Goal: Information Seeking & Learning: Learn about a topic

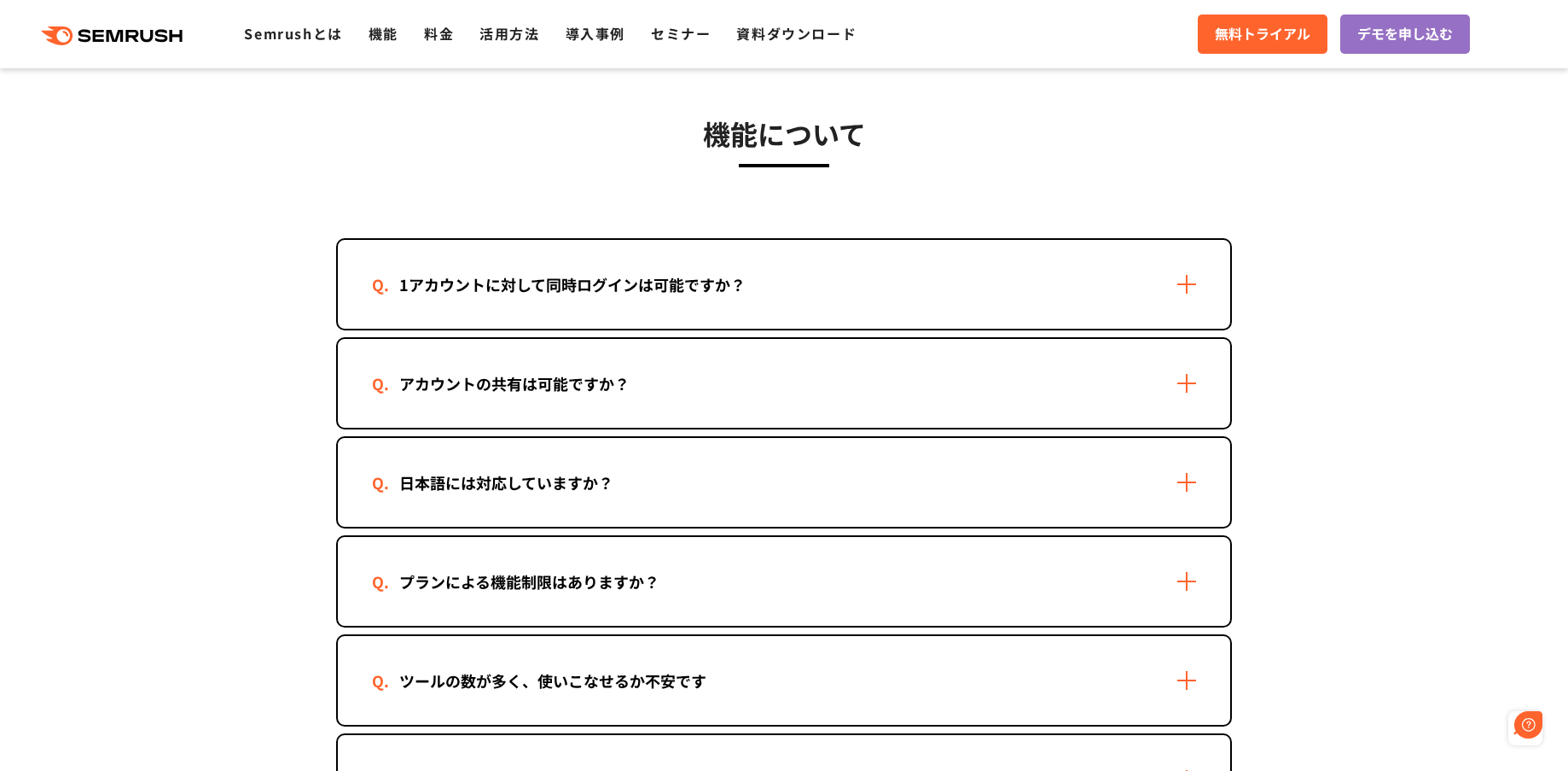
scroll to position [2389, 0]
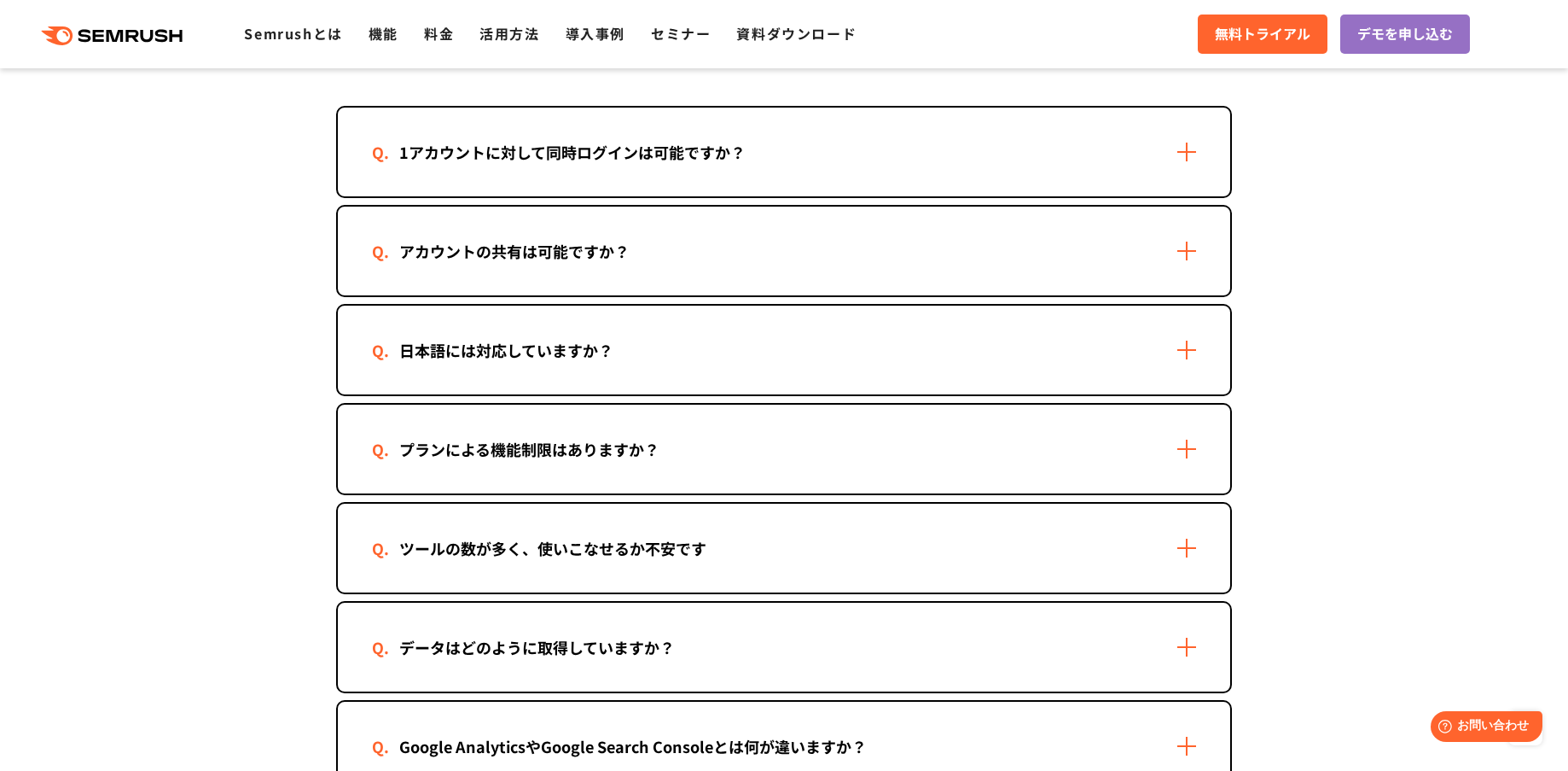
click at [727, 254] on div "アカウントの共有は可能ですか？" at bounding box center [784, 251] width 893 height 89
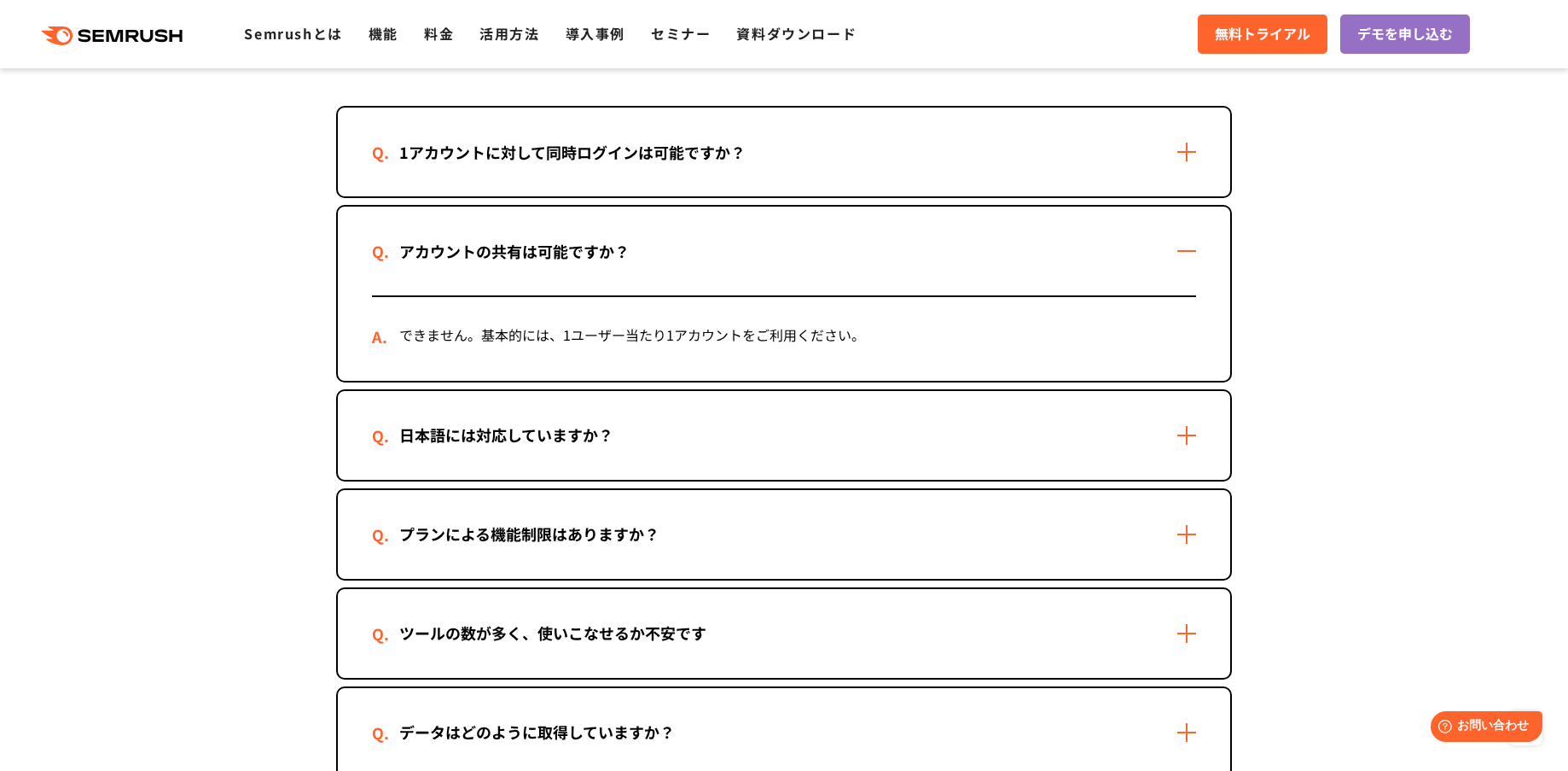
click at [828, 159] on div "1アカウントに対して同時ログインは可能ですか？" at bounding box center [784, 151] width 893 height 89
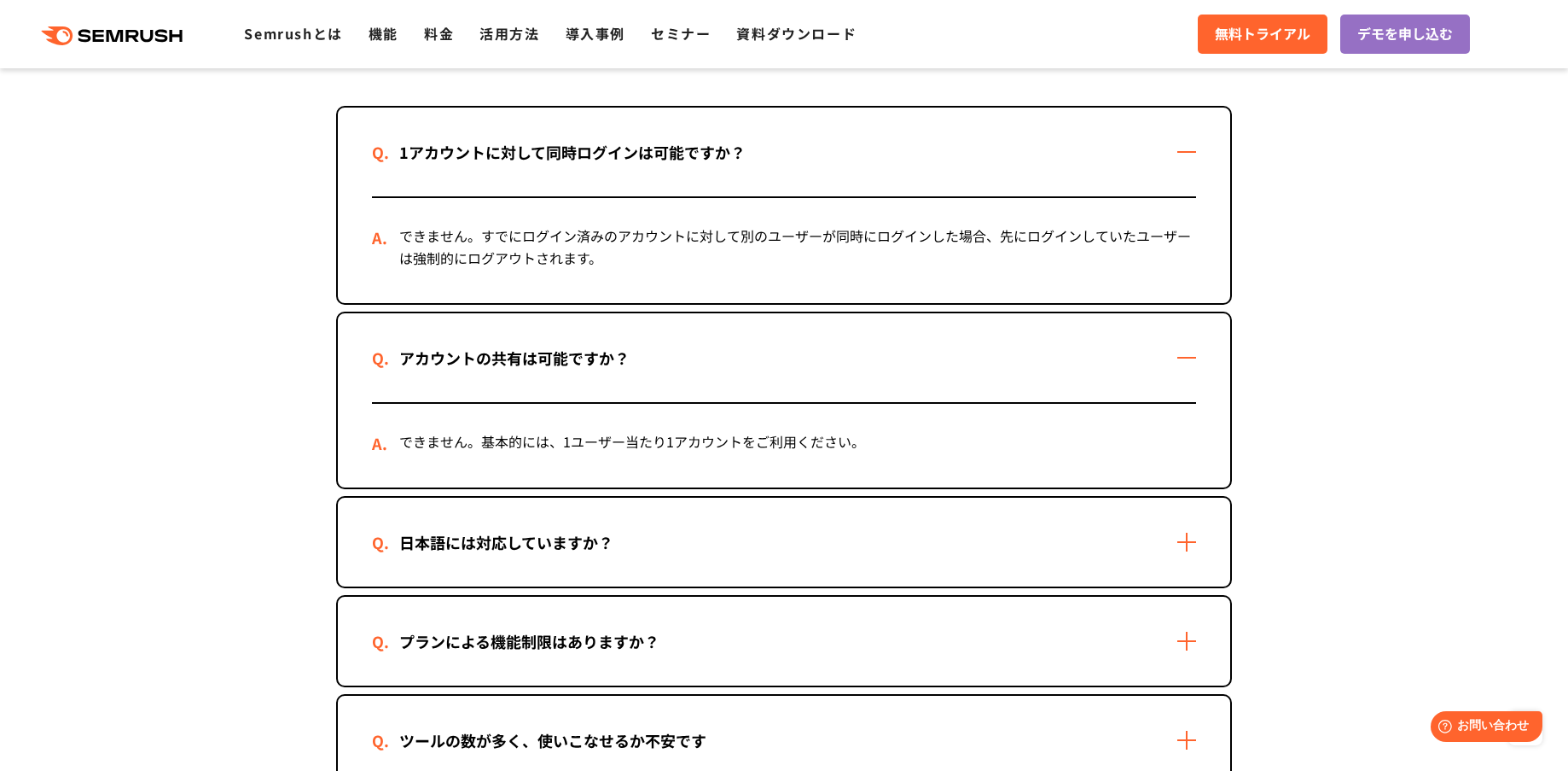
click at [828, 159] on div "1アカウントに対して同時ログインは可能ですか？" at bounding box center [784, 151] width 893 height 89
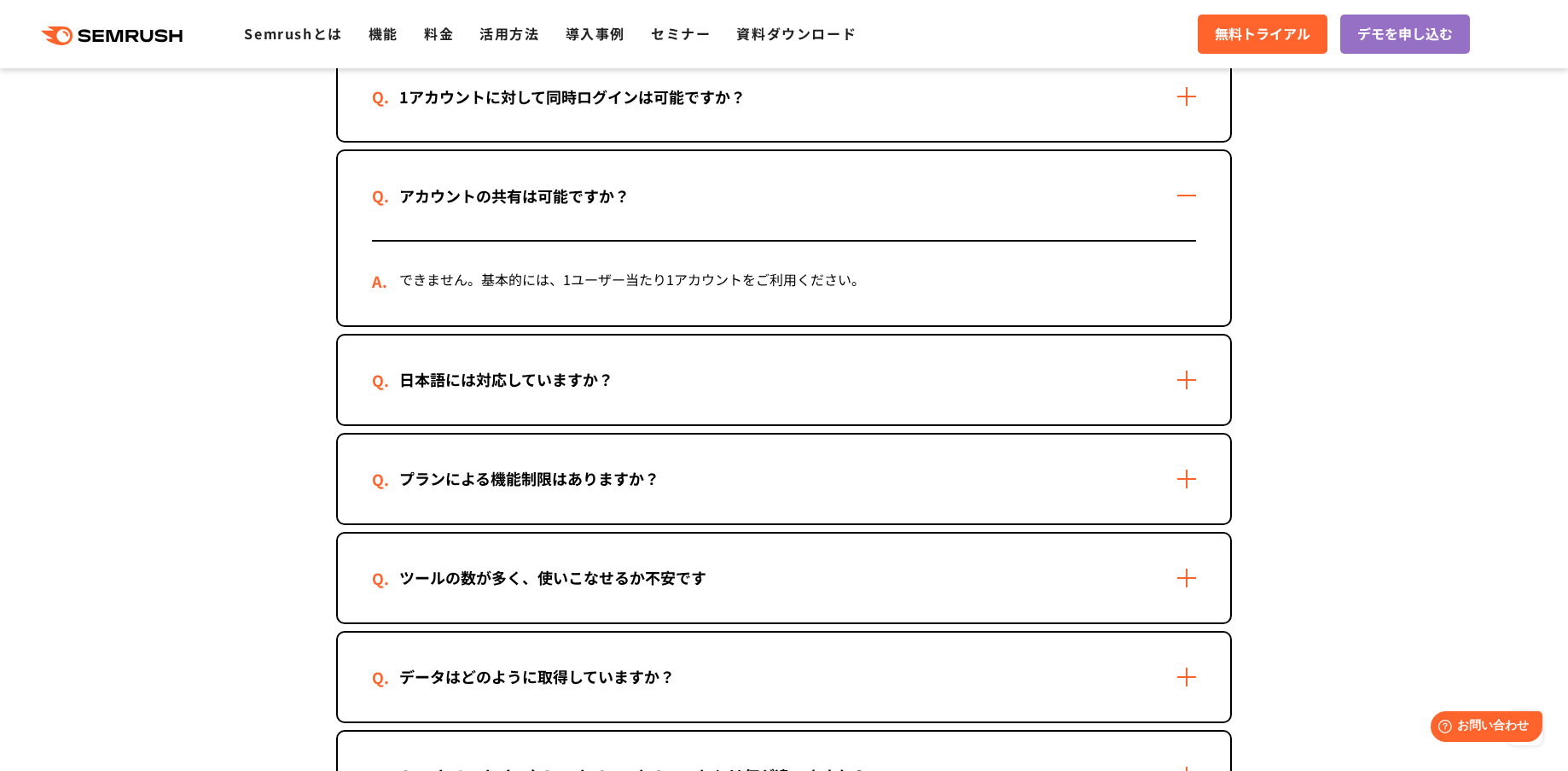
scroll to position [2134, 0]
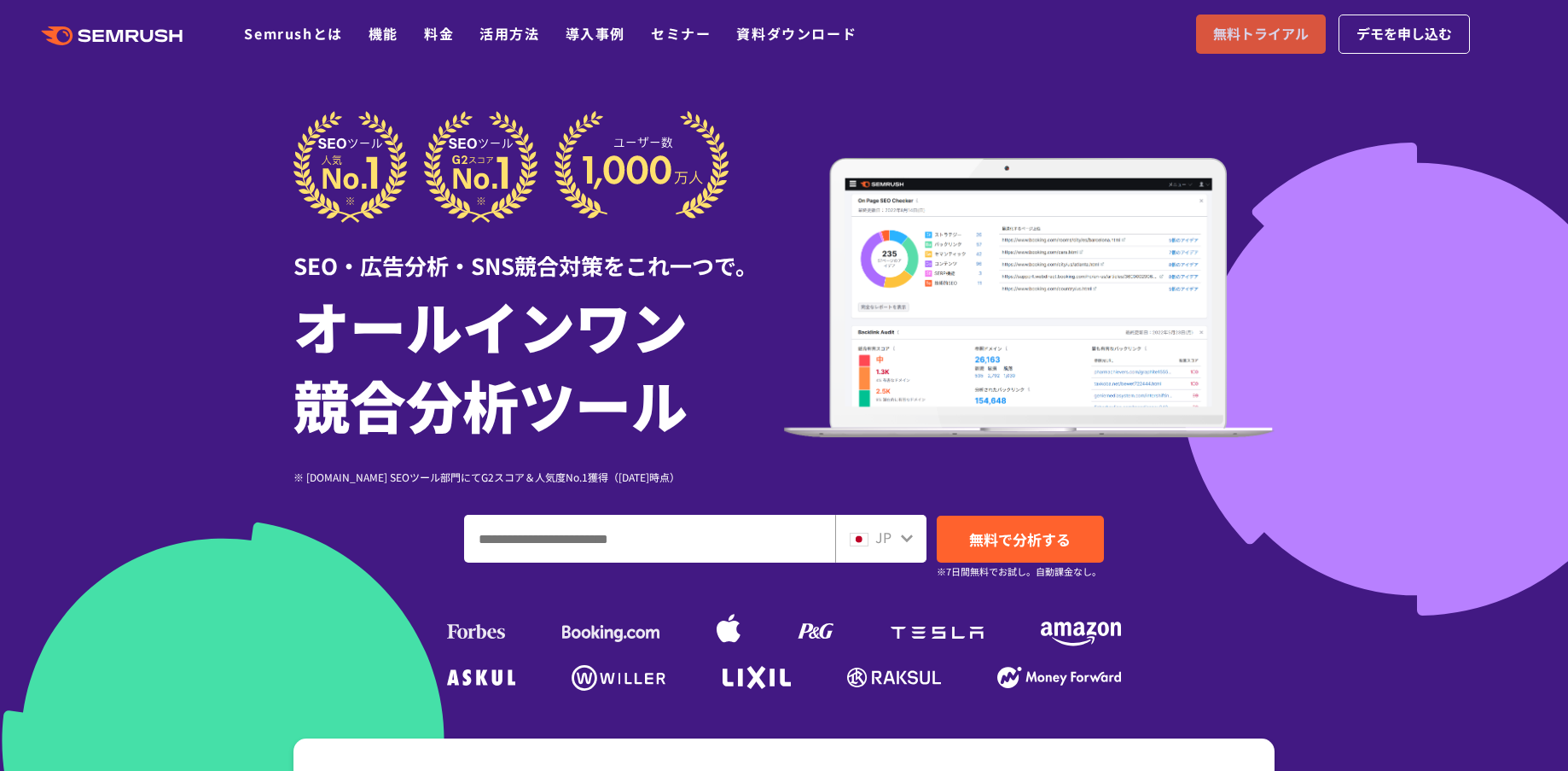
click at [1239, 29] on span "無料トライアル" at bounding box center [1261, 34] width 96 height 22
